Goal: Transaction & Acquisition: Purchase product/service

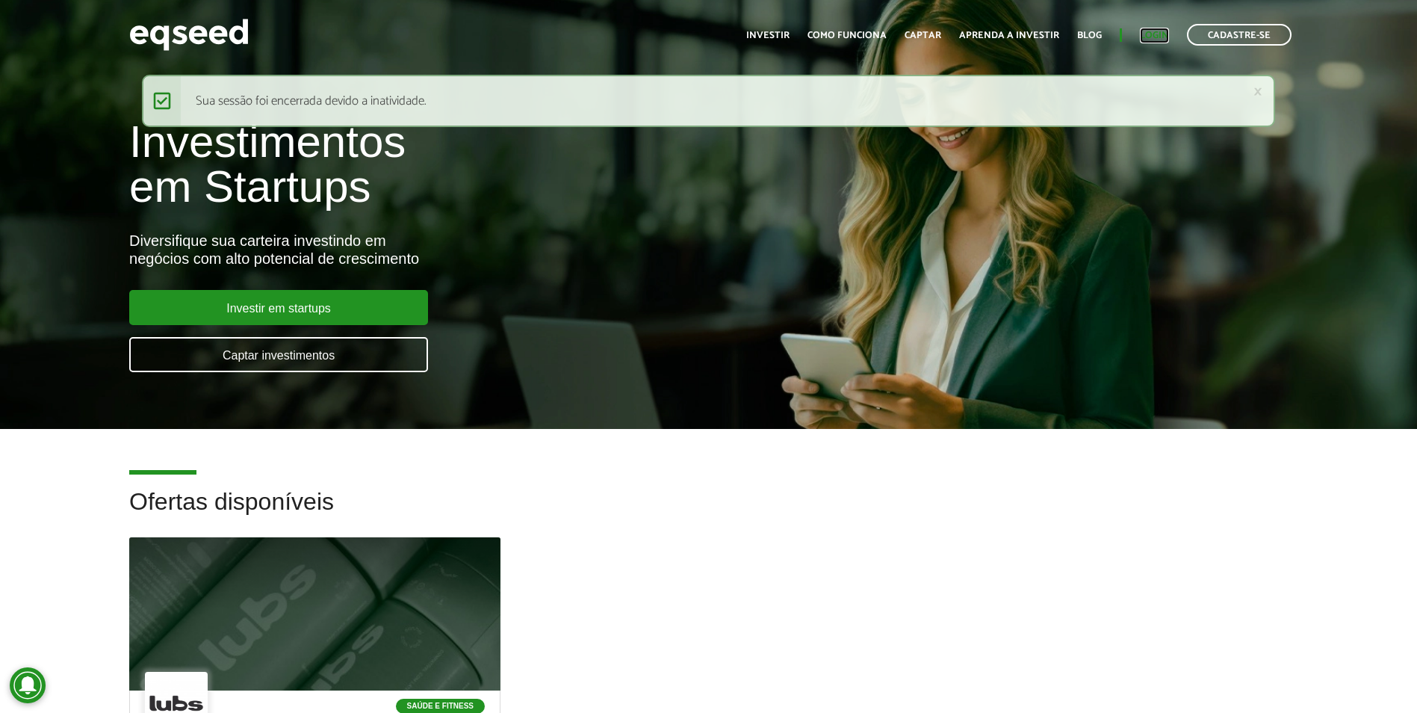
click at [1161, 31] on link "Login" at bounding box center [1154, 36] width 29 height 10
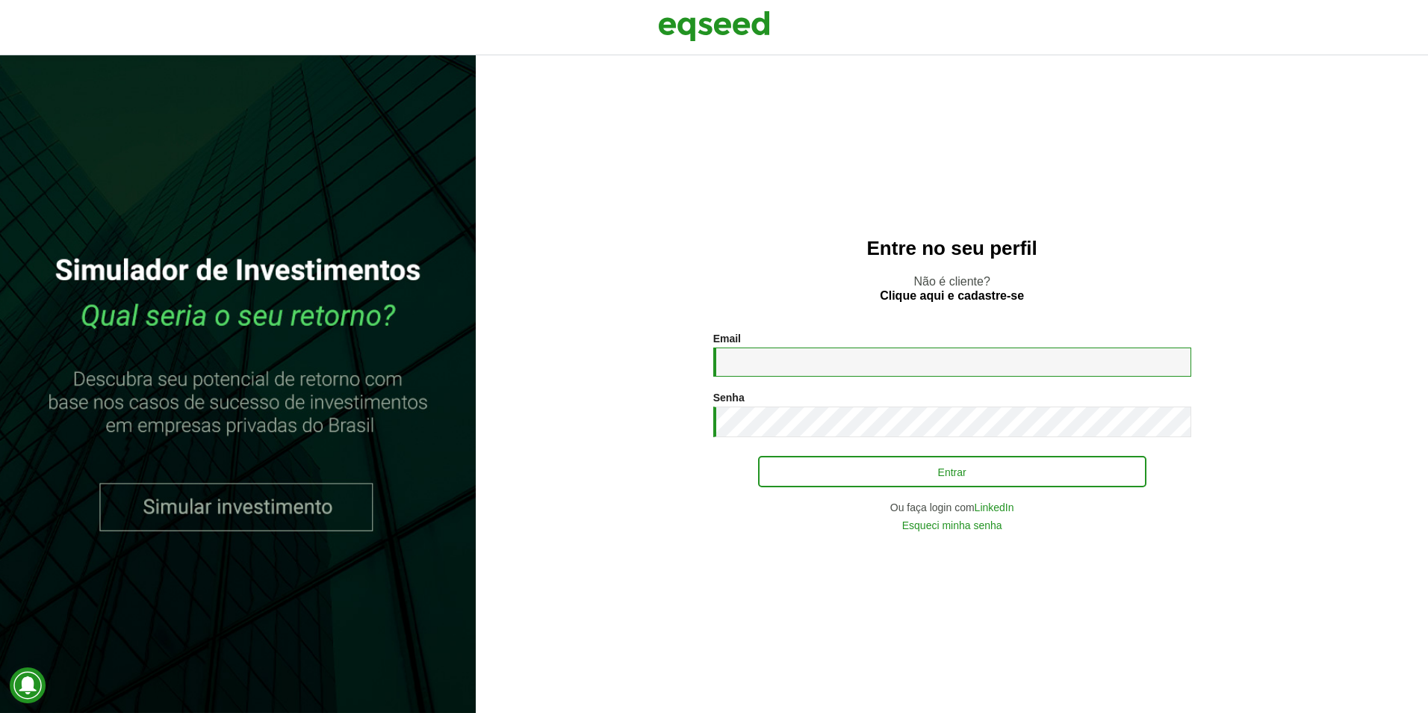
type input "**********"
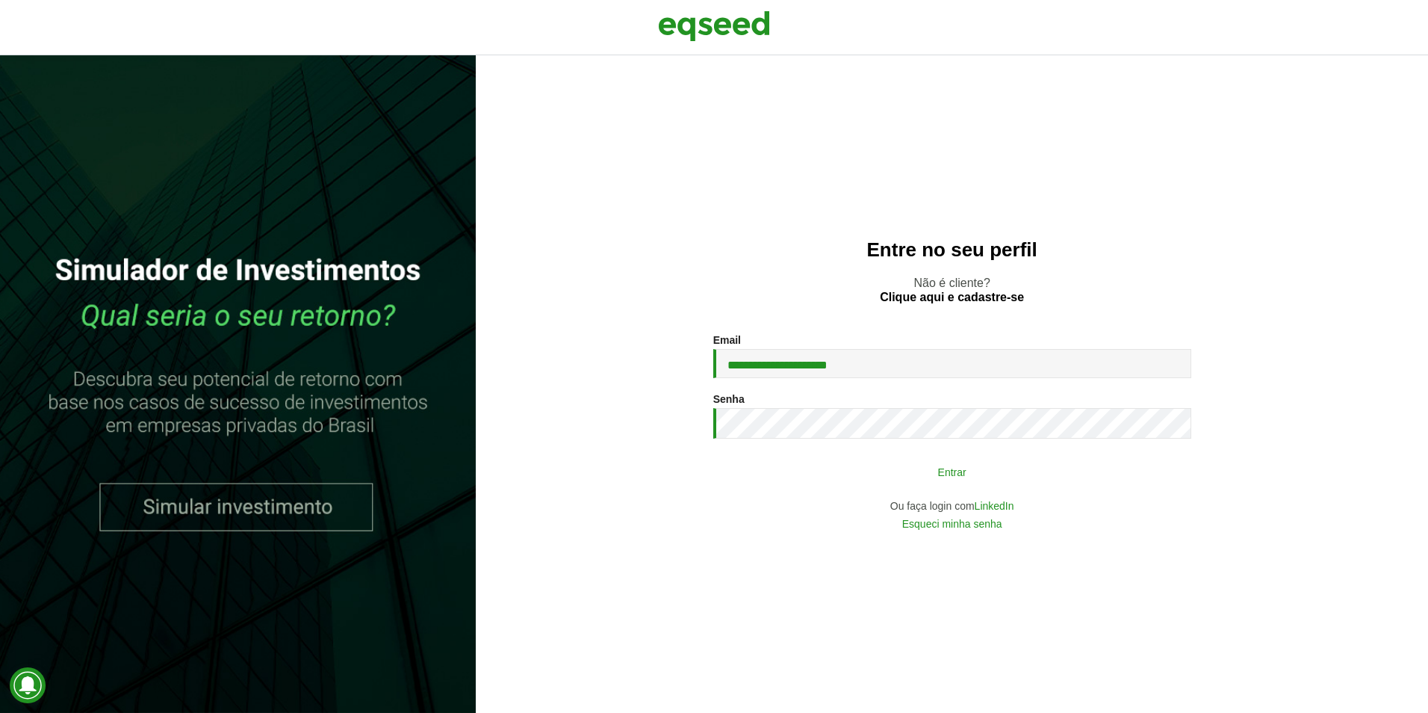
click at [840, 465] on button "Entrar" at bounding box center [952, 471] width 388 height 28
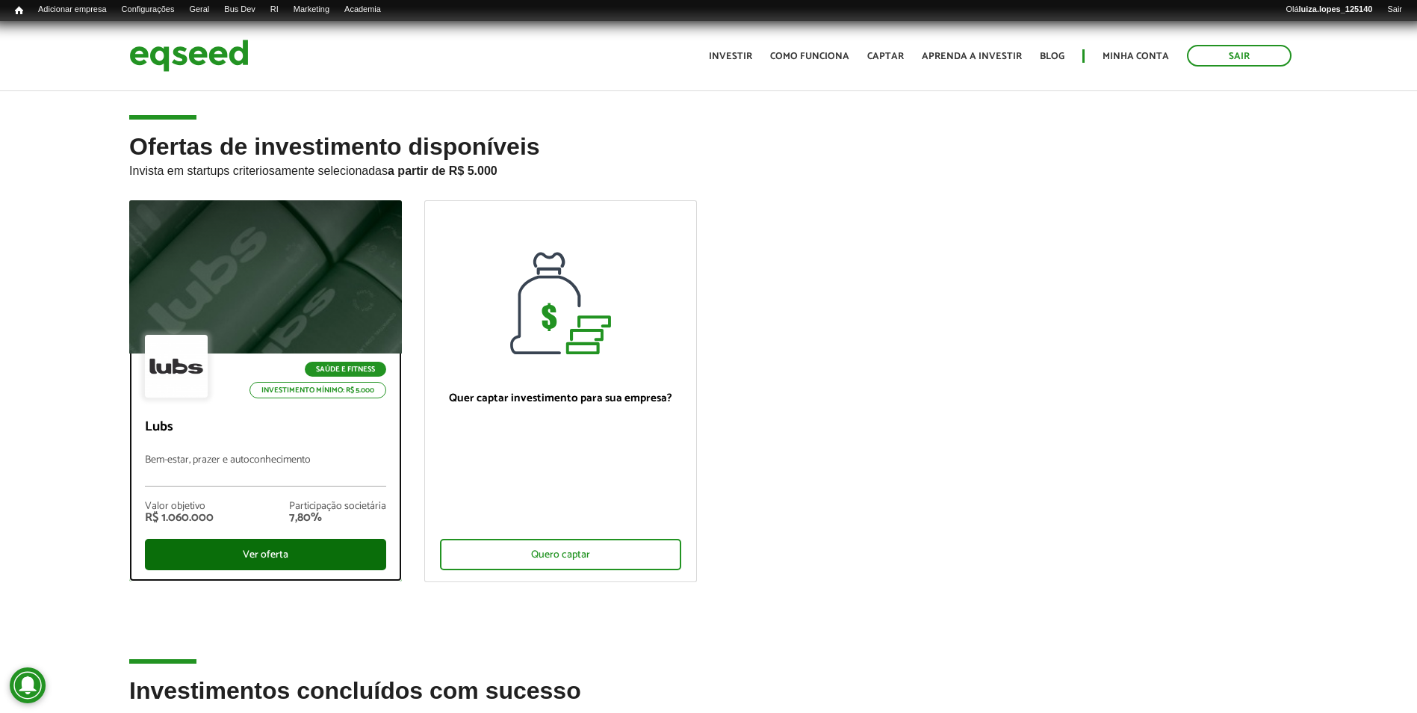
click at [248, 559] on div "Ver oferta" at bounding box center [265, 554] width 241 height 31
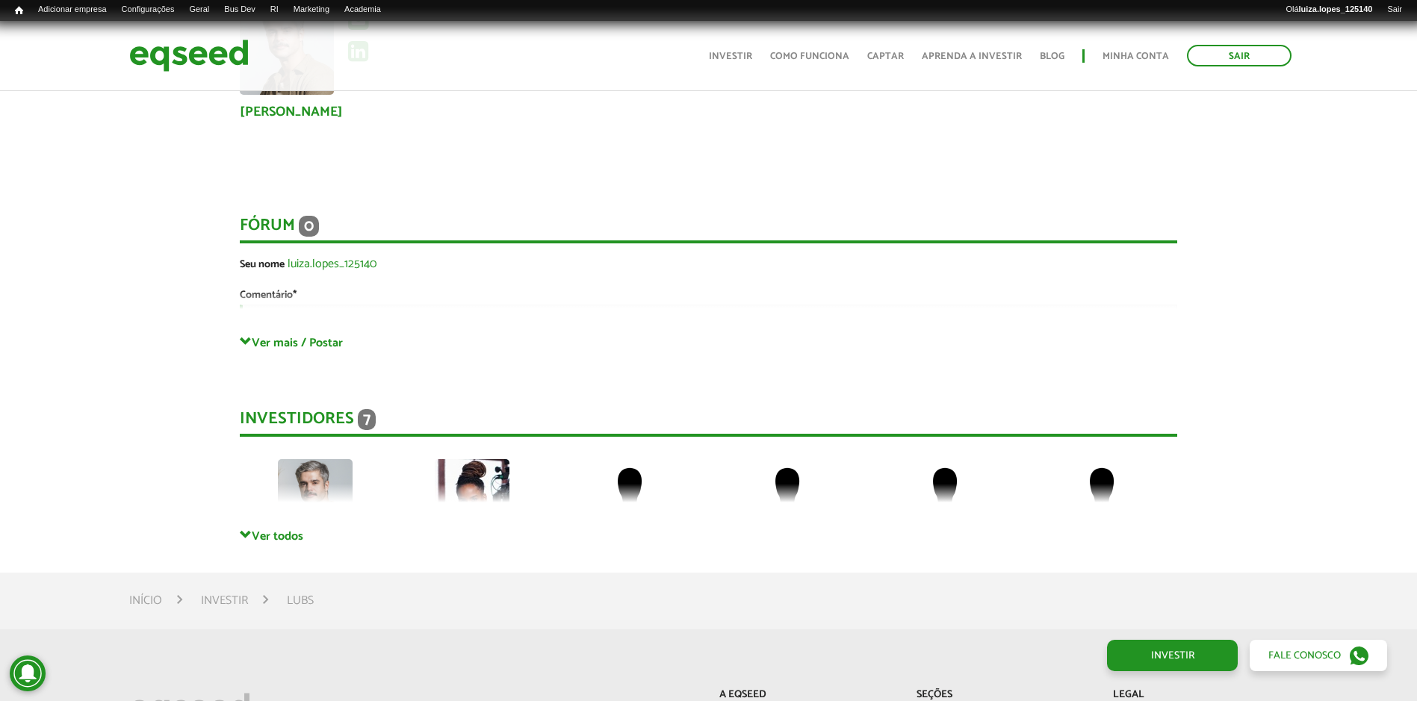
scroll to position [3212, 0]
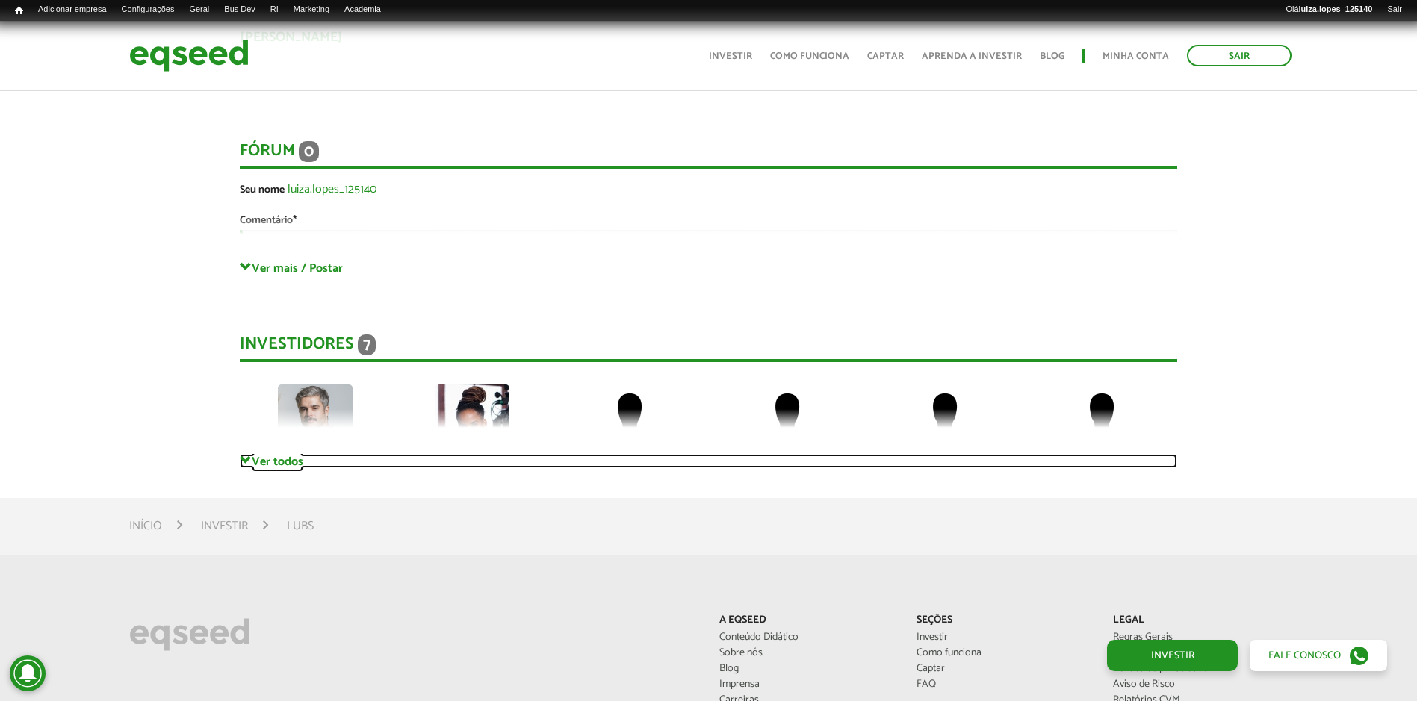
click at [264, 454] on link "Ver todos" at bounding box center [708, 461] width 937 height 14
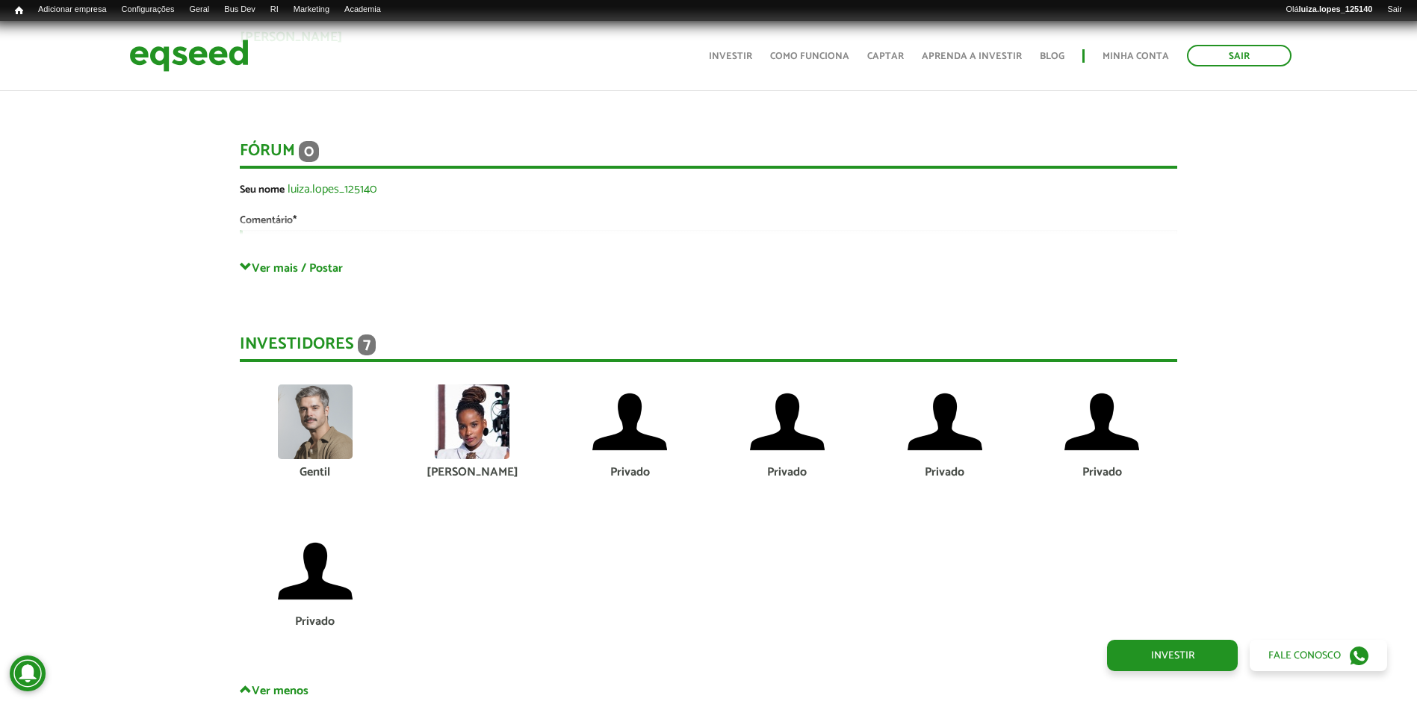
scroll to position [2764, 0]
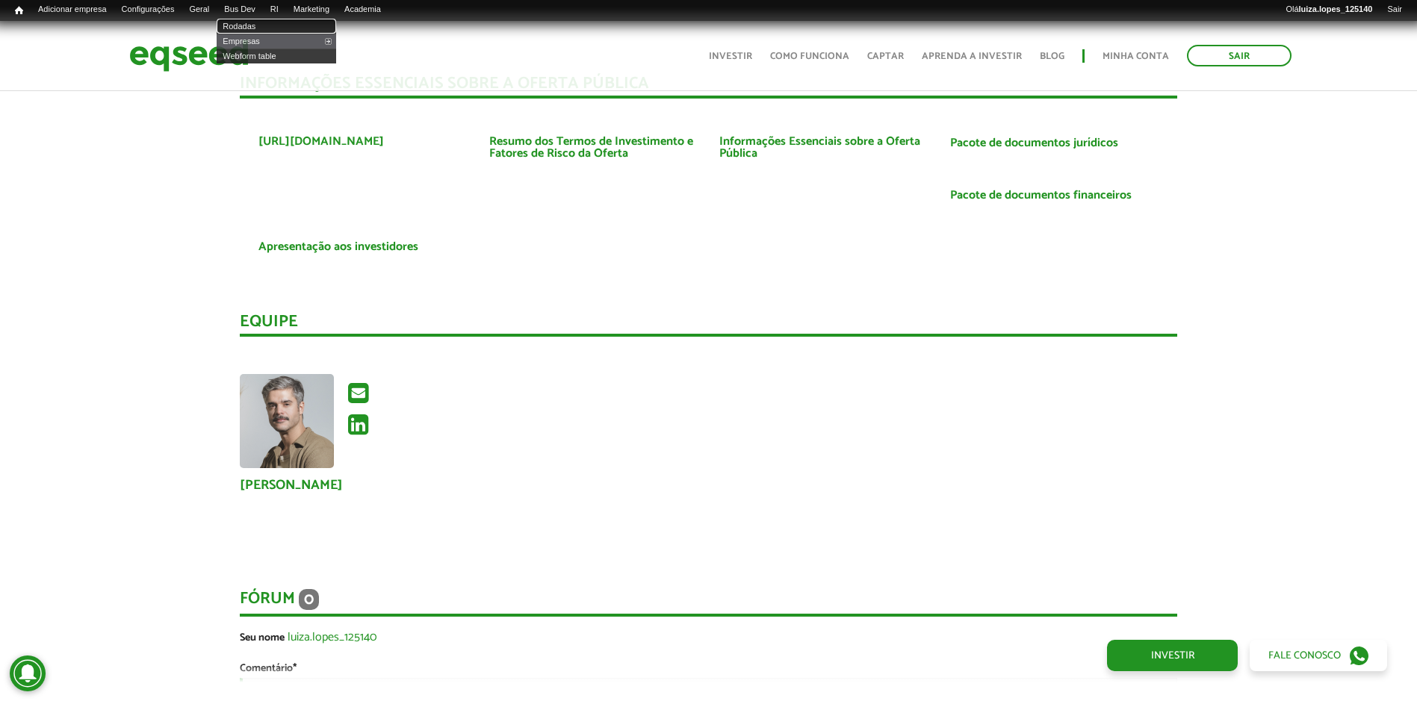
click at [276, 25] on link "Rodadas" at bounding box center [277, 26] width 120 height 15
